Goal: Information Seeking & Learning: Learn about a topic

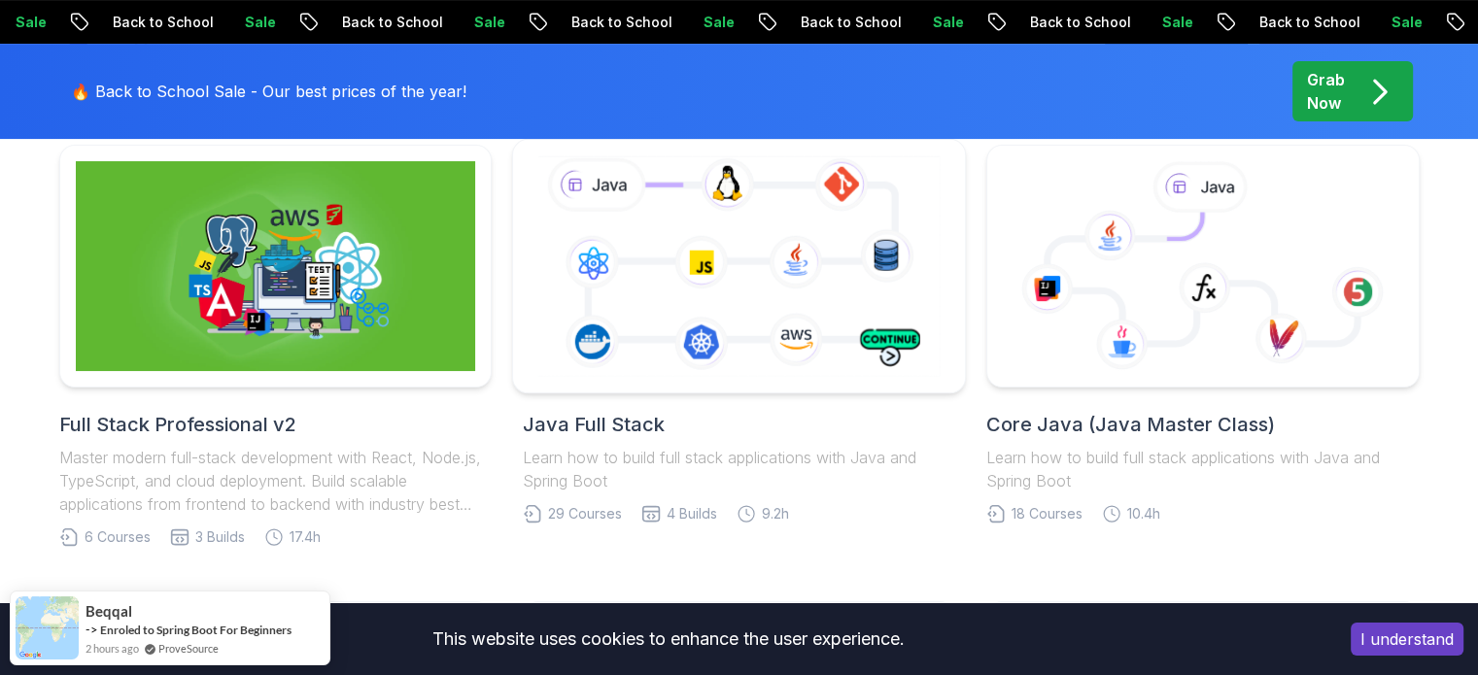
click at [644, 298] on icon at bounding box center [739, 266] width 411 height 228
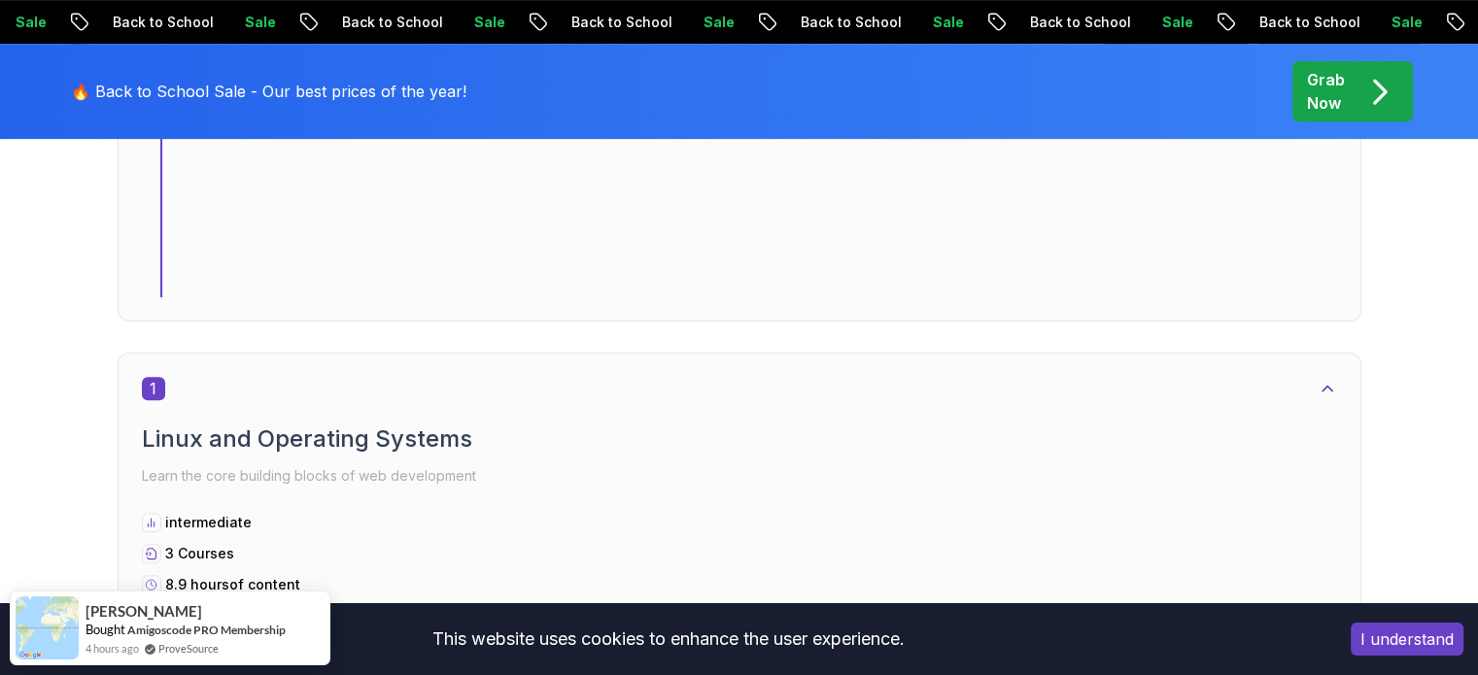
scroll to position [875, 0]
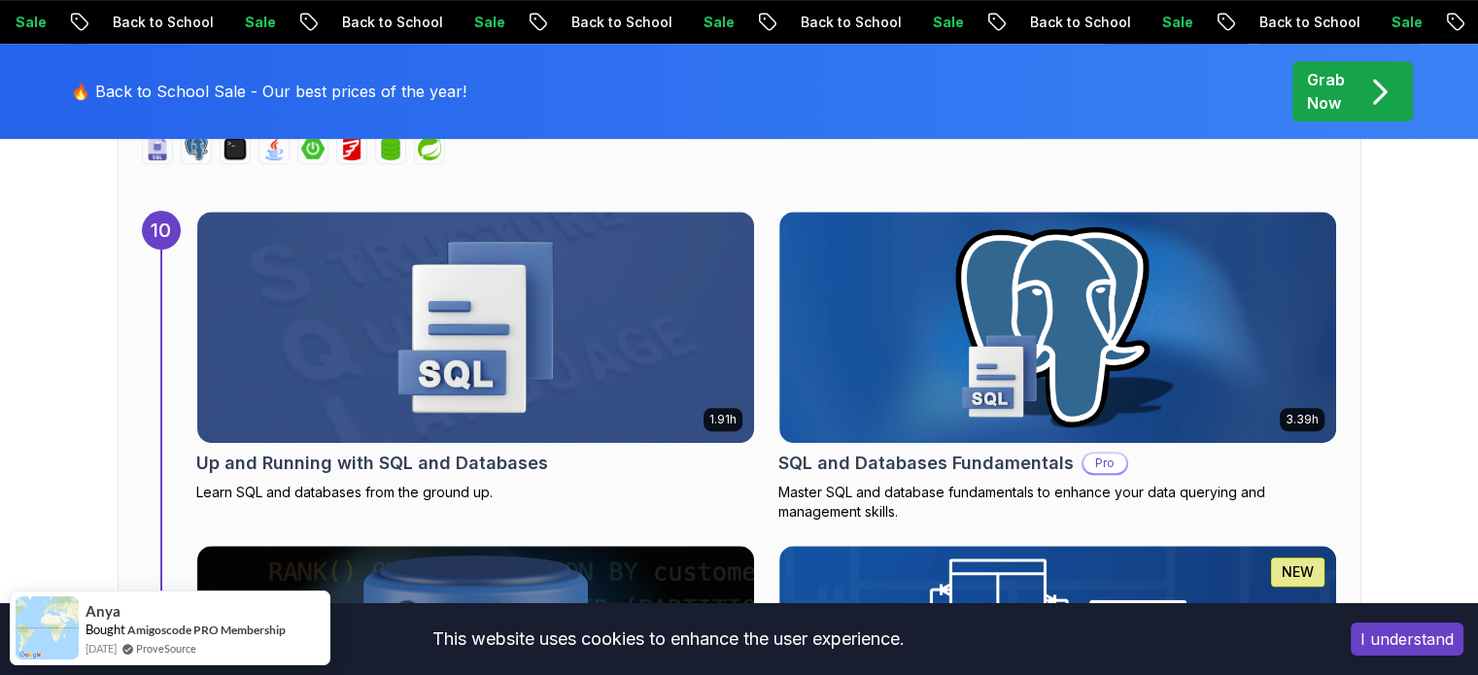
scroll to position [8317, 0]
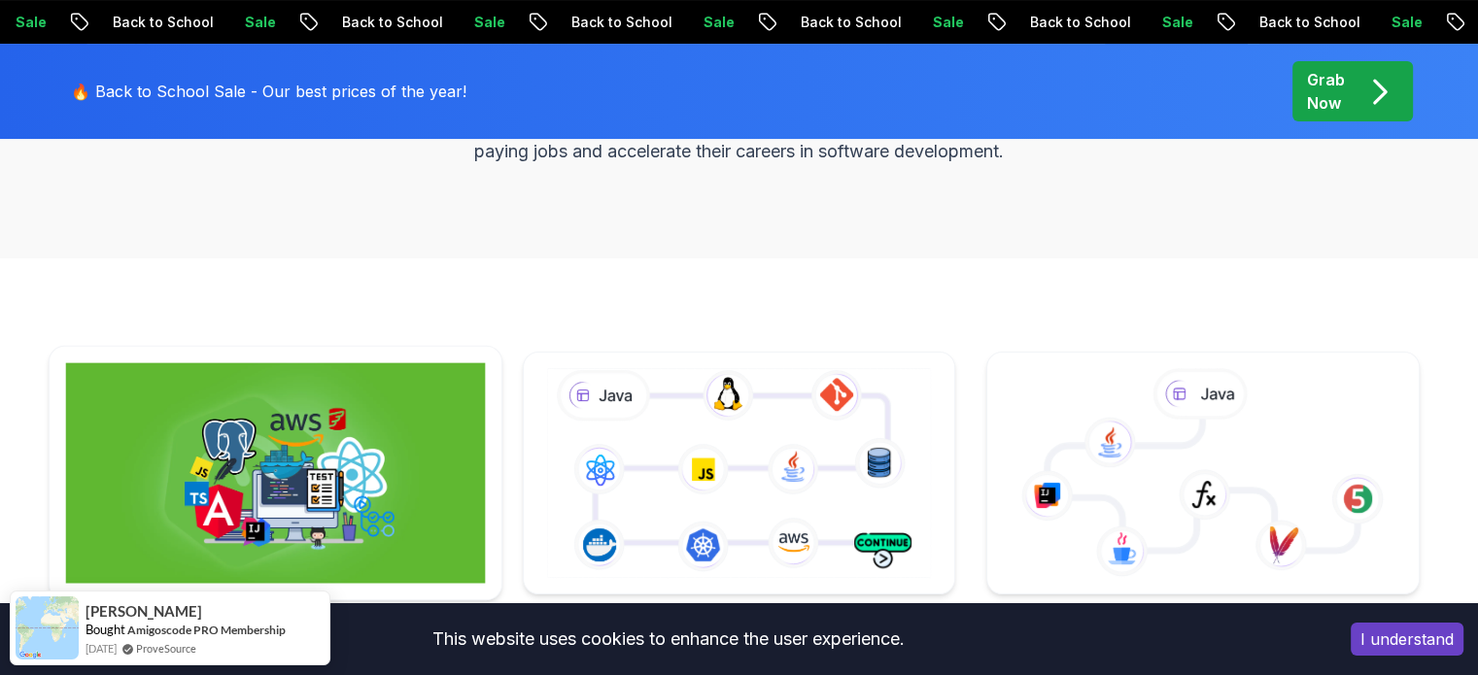
scroll to position [525, 0]
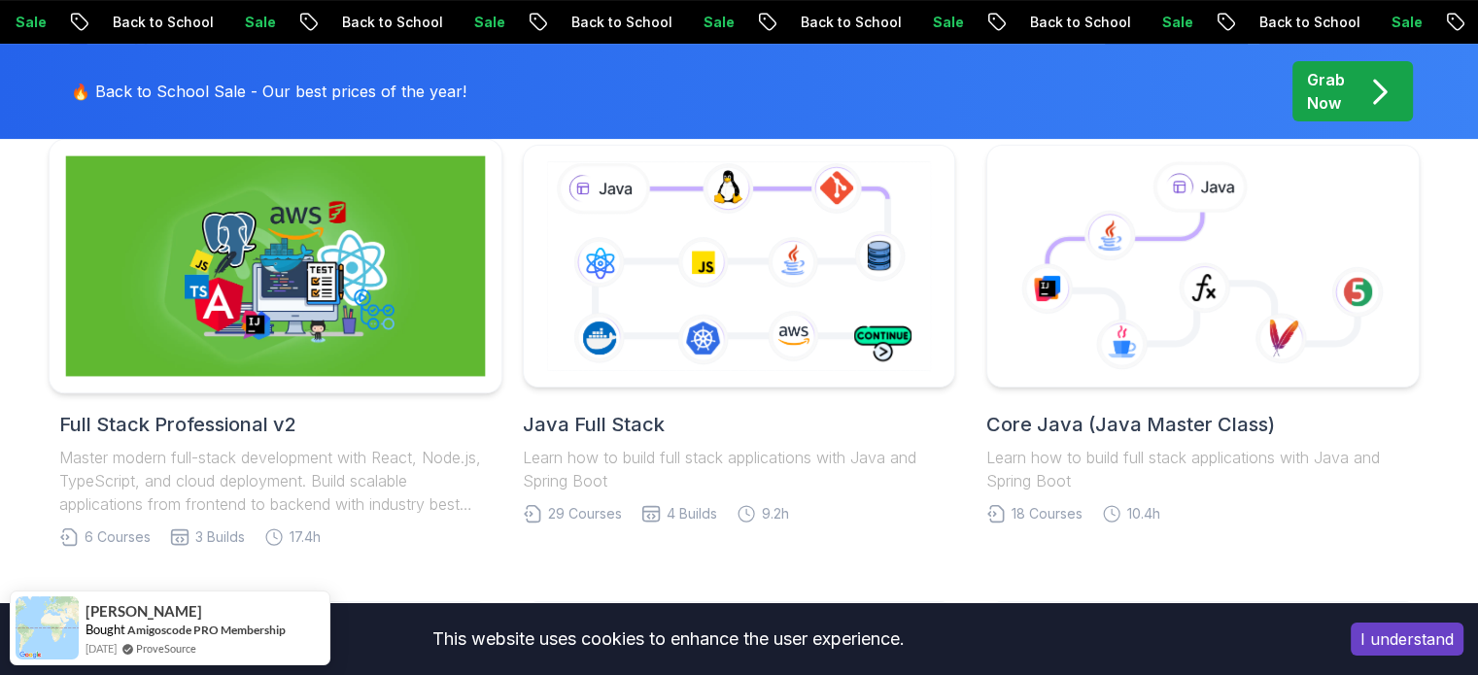
click at [354, 346] on img at bounding box center [275, 266] width 420 height 221
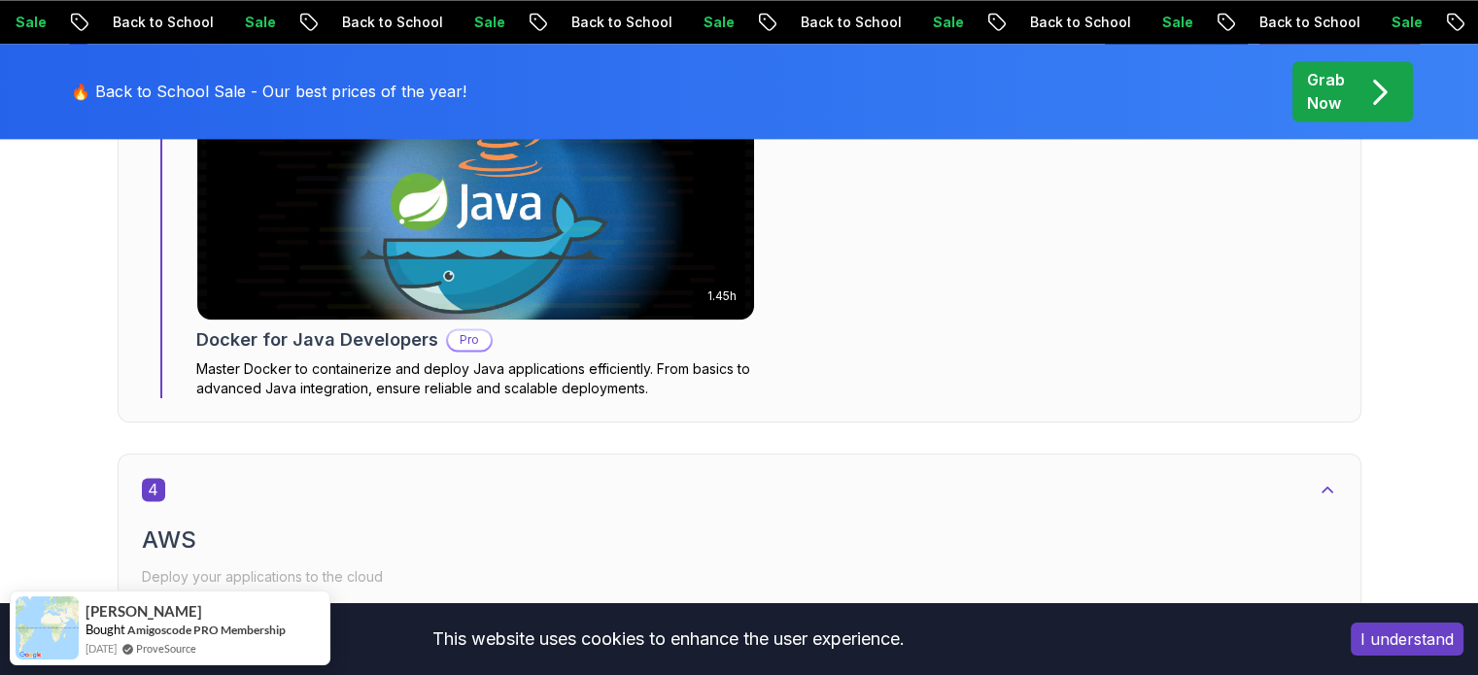
scroll to position [2919, 0]
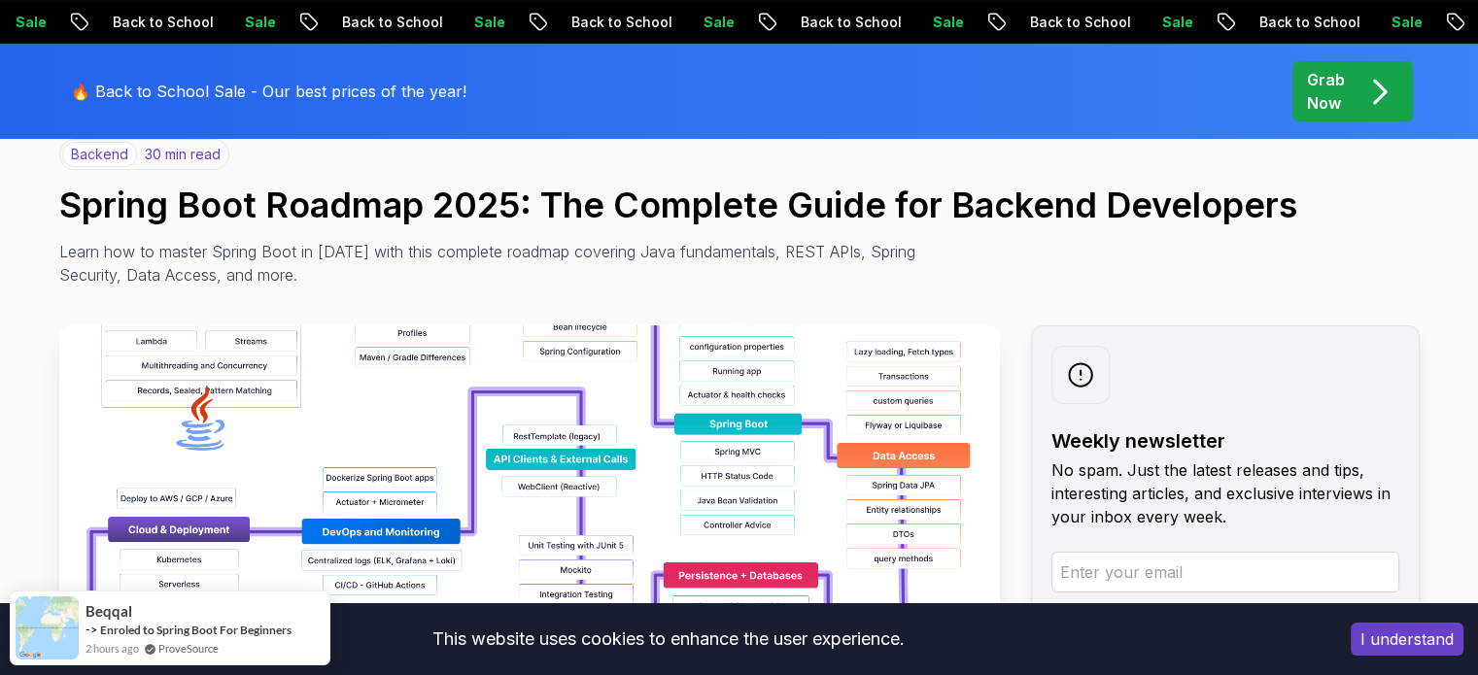
scroll to position [406, 0]
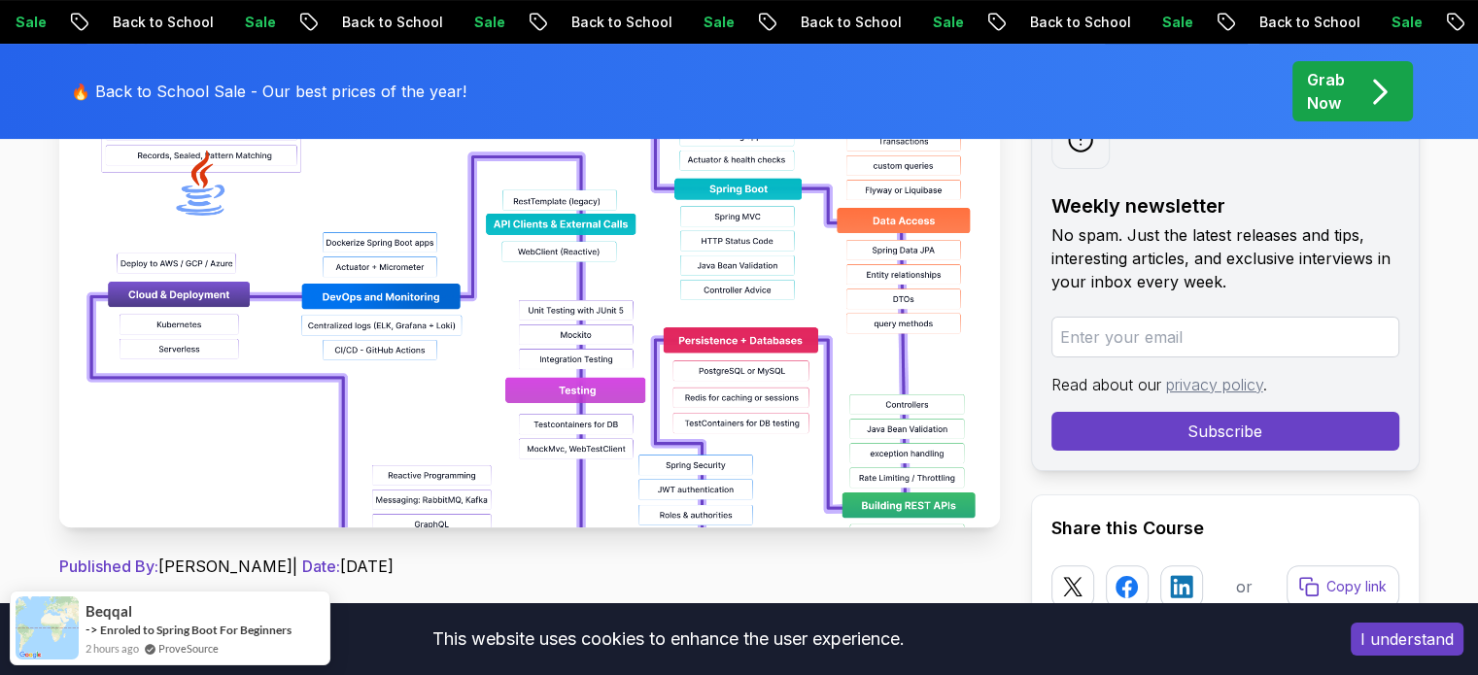
click at [470, 403] on img at bounding box center [529, 308] width 941 height 437
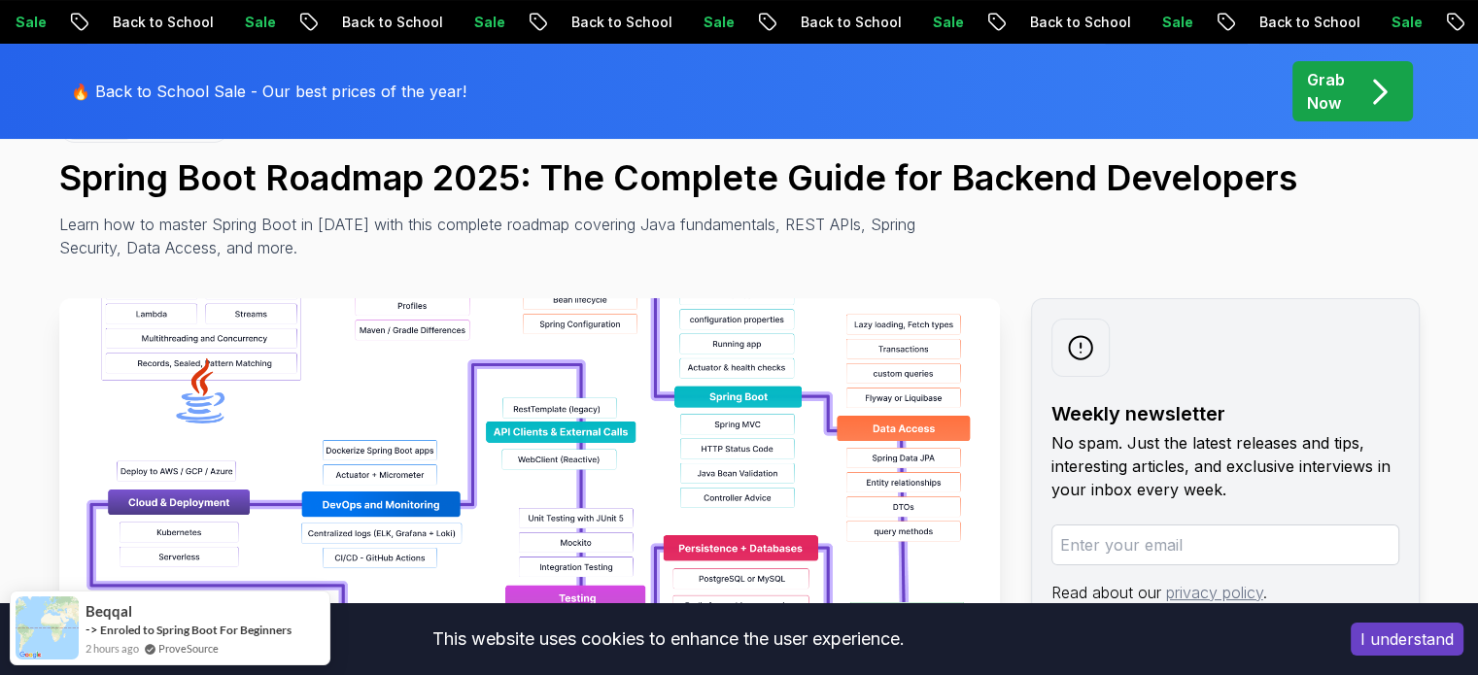
scroll to position [197, 0]
click at [490, 334] on img at bounding box center [529, 517] width 941 height 437
click at [219, 364] on img at bounding box center [529, 517] width 941 height 437
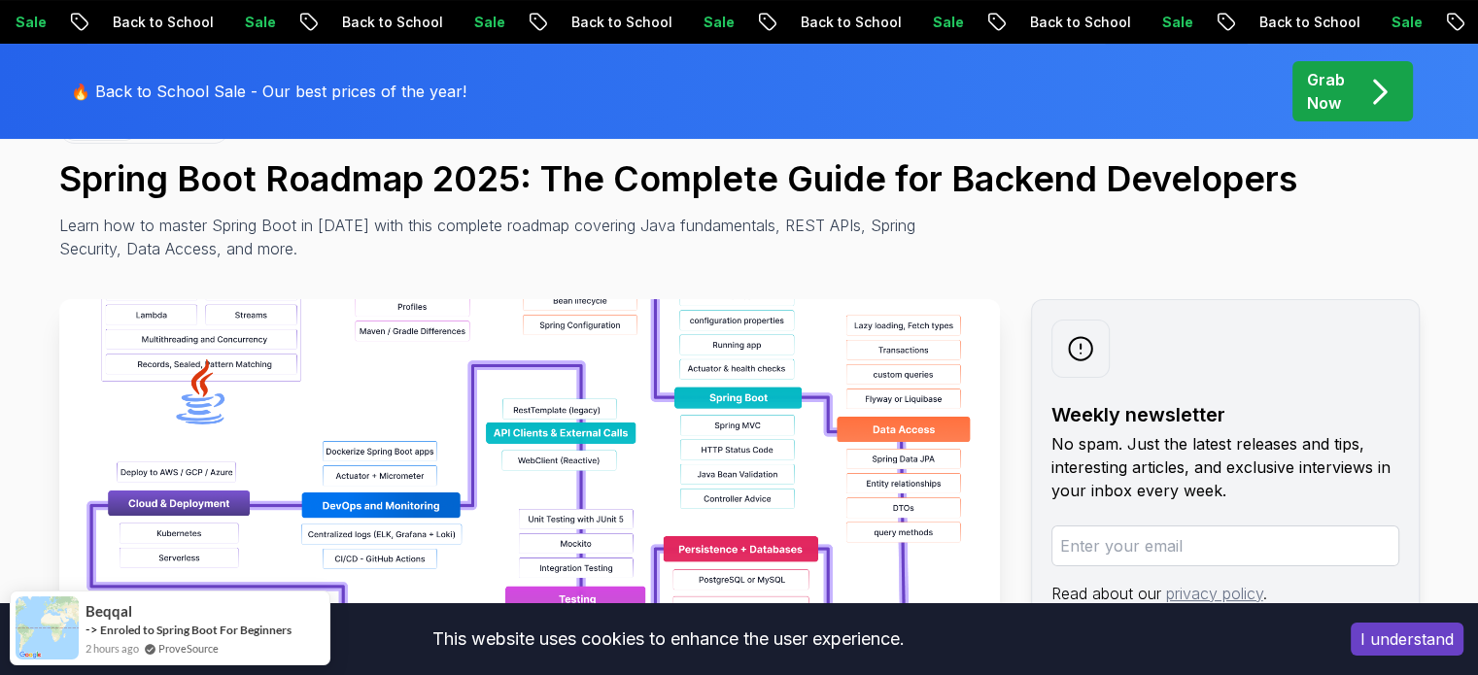
click at [219, 364] on img at bounding box center [529, 517] width 941 height 437
drag, startPoint x: 219, startPoint y: 364, endPoint x: 124, endPoint y: 281, distance: 126.0
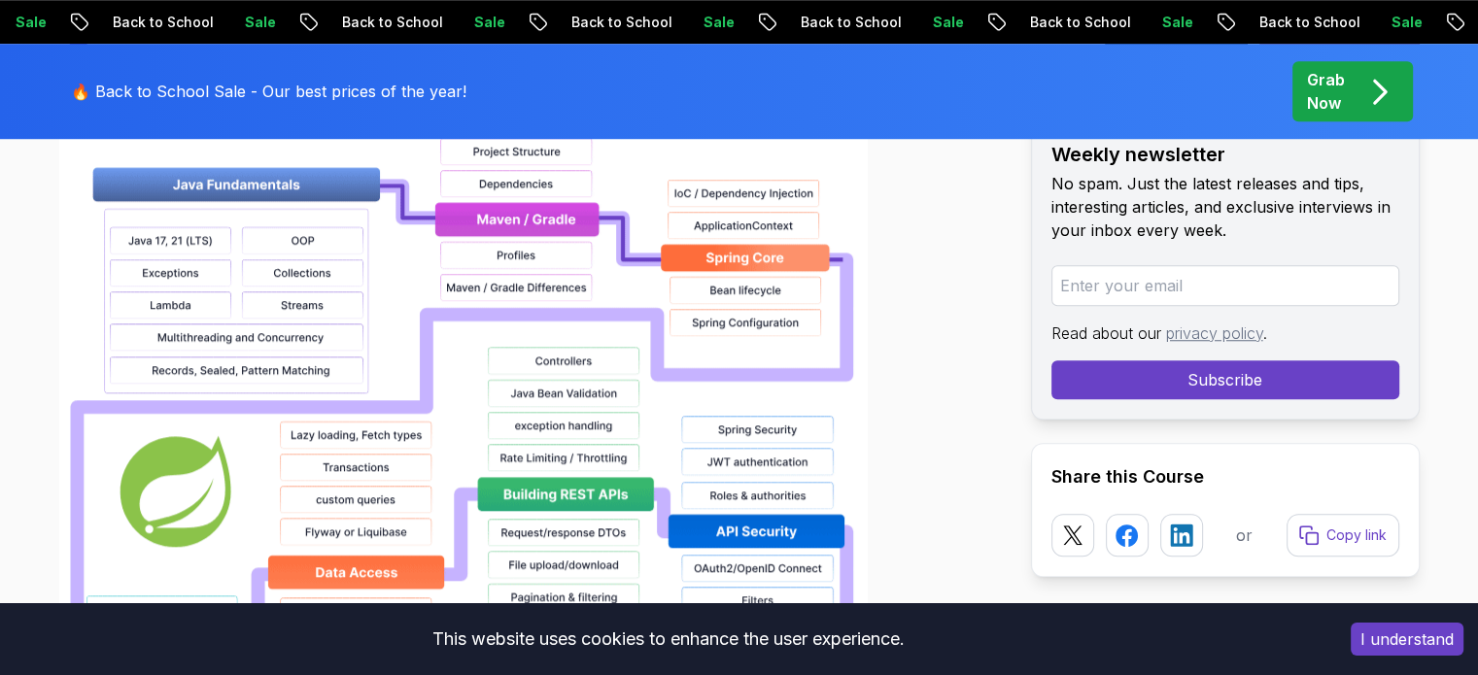
scroll to position [1464, 0]
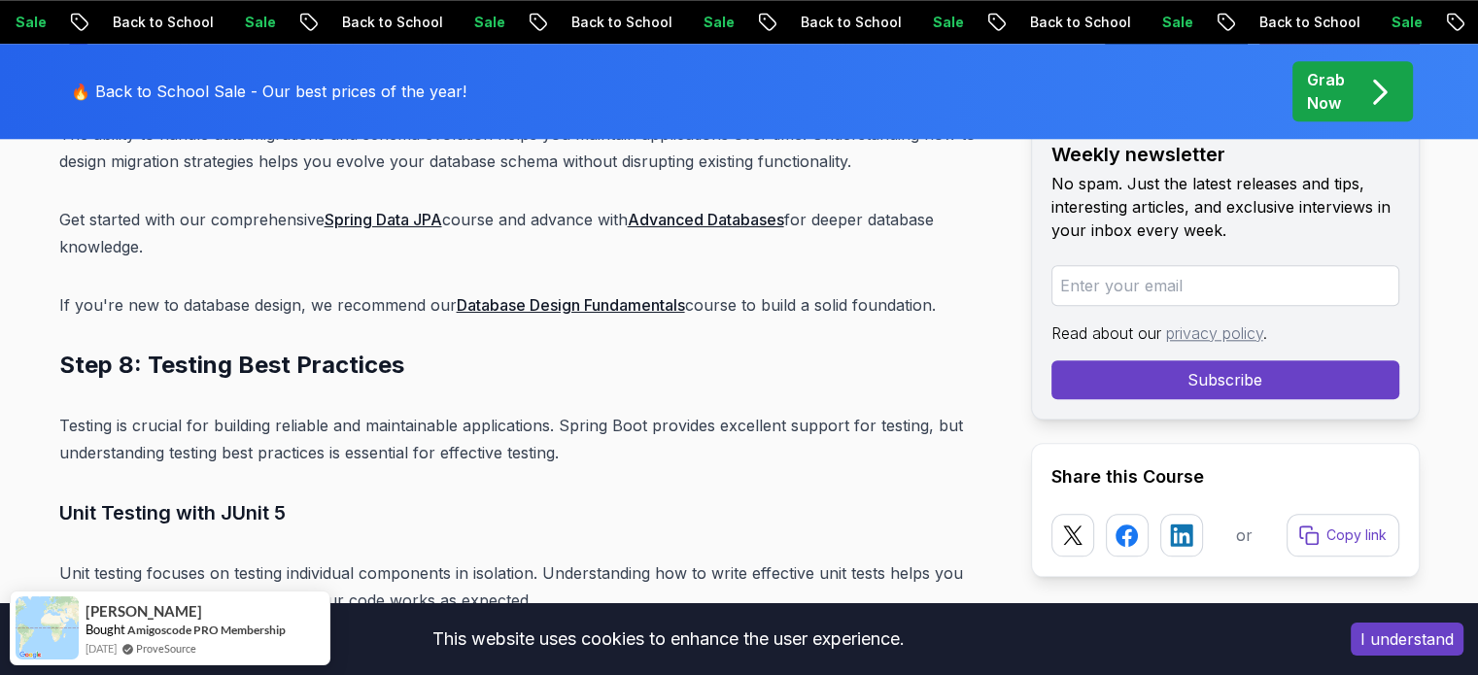
scroll to position [17266, 0]
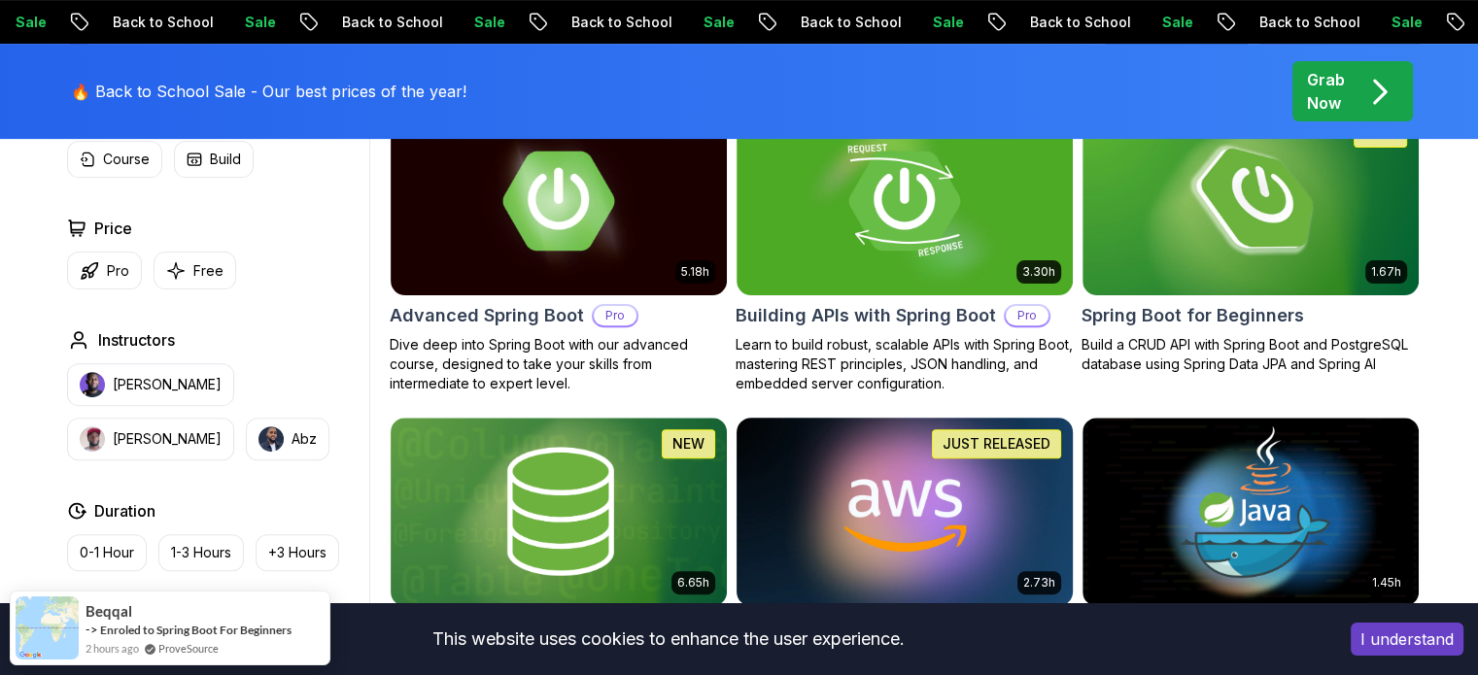
scroll to position [609, 0]
